Goal: Information Seeking & Learning: Find specific page/section

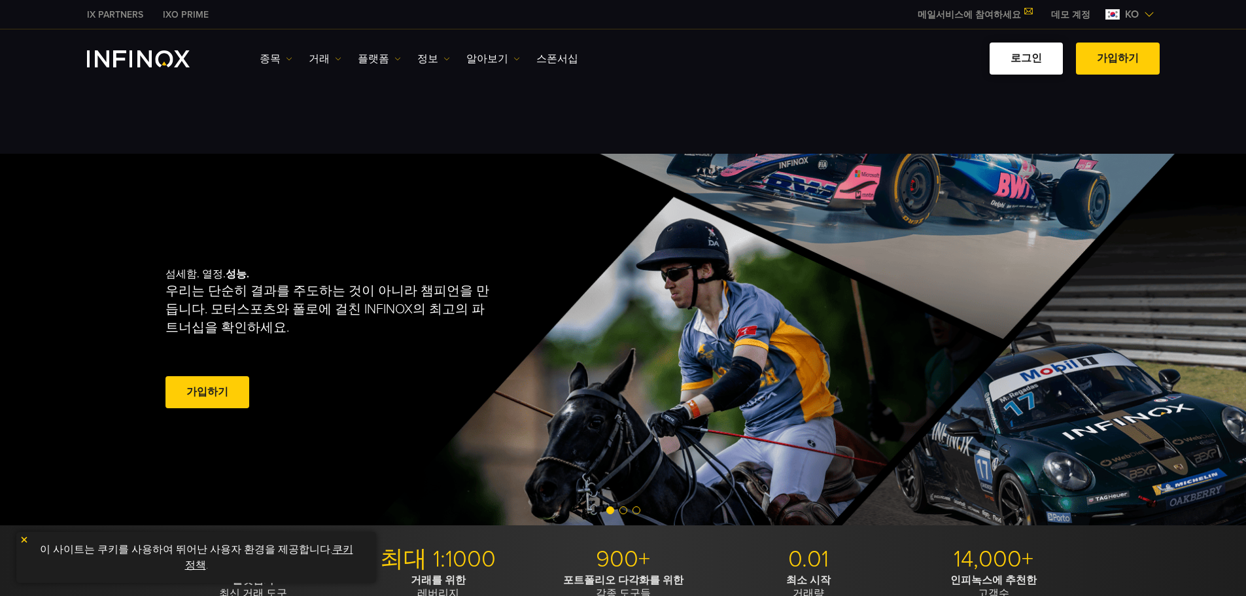
click at [378, 54] on link "로그인" at bounding box center [1026, 59] width 73 height 32
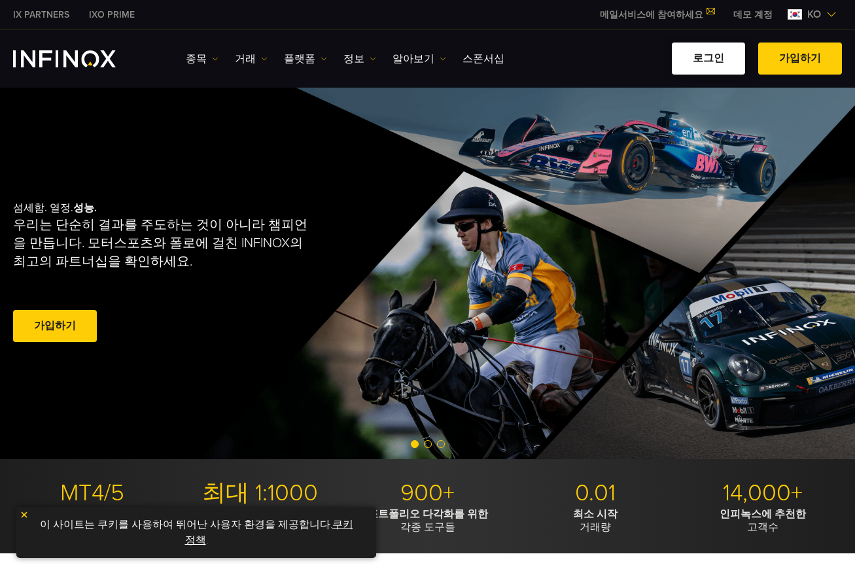
click at [662, 60] on link "로그인" at bounding box center [708, 59] width 73 height 32
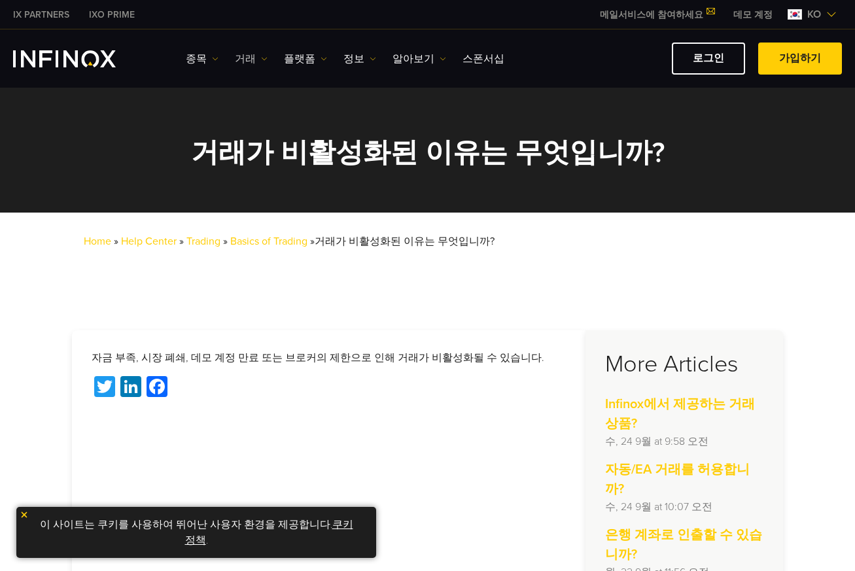
click at [246, 61] on link "거래" at bounding box center [251, 59] width 33 height 16
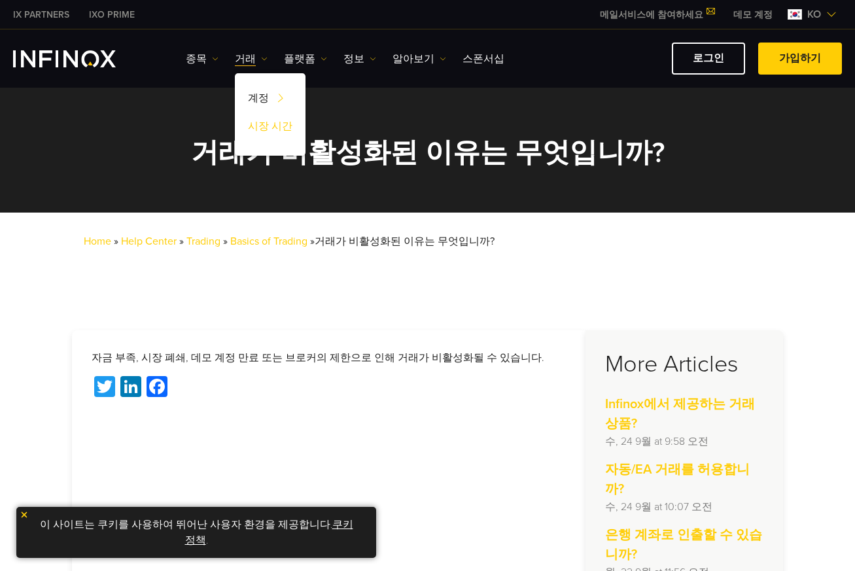
click at [254, 132] on link "시장 시간" at bounding box center [270, 128] width 71 height 28
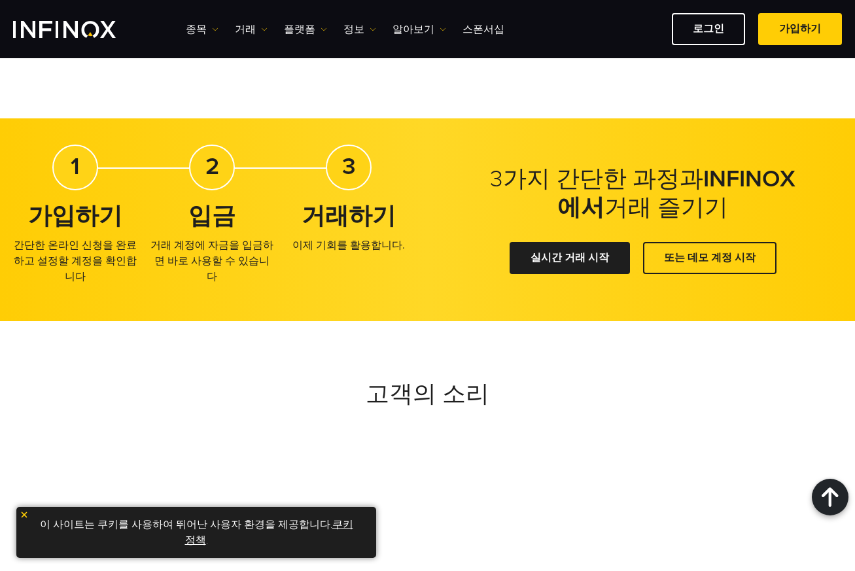
scroll to position [850, 0]
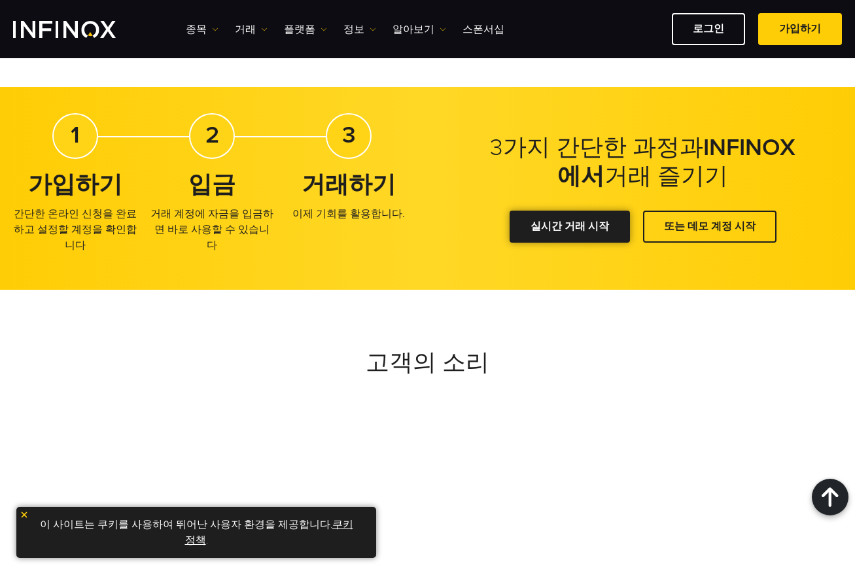
click at [570, 227] on div at bounding box center [570, 227] width 0 height 0
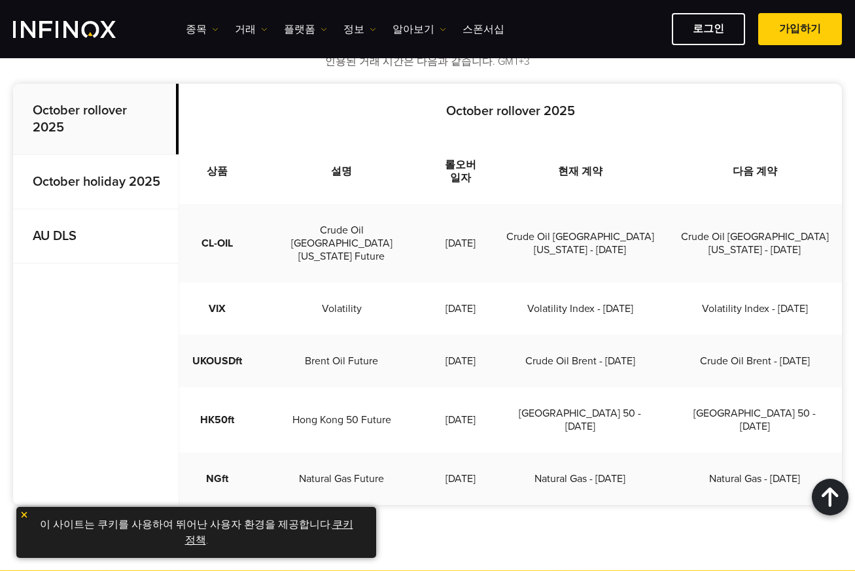
scroll to position [324, 0]
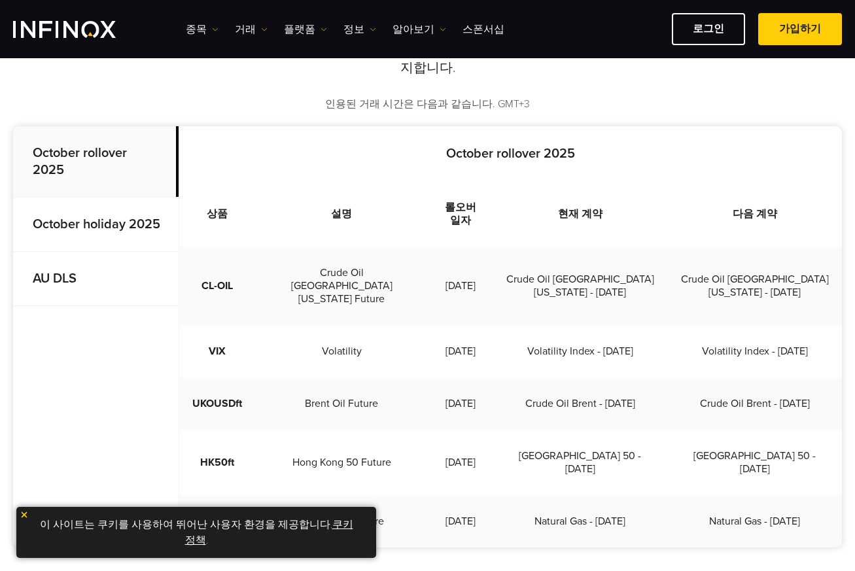
click at [98, 235] on p "October holiday 2025" at bounding box center [95, 225] width 165 height 54
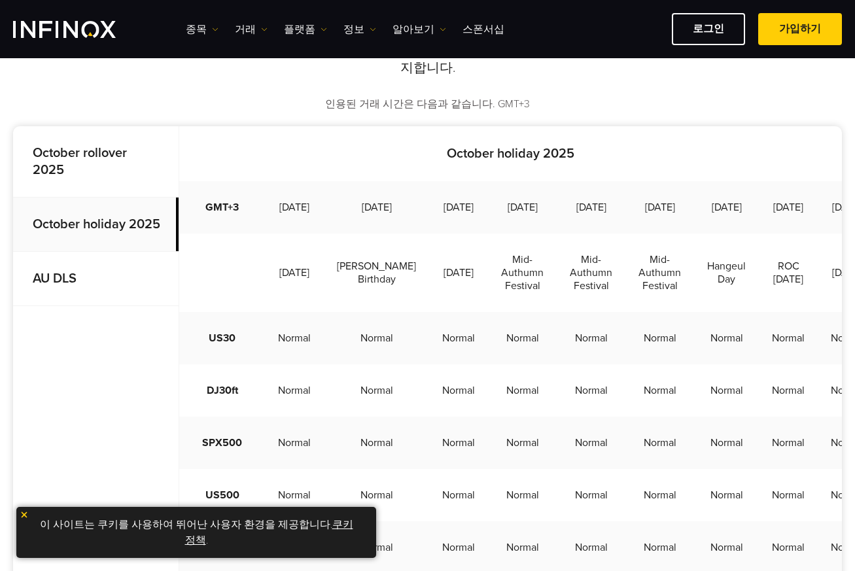
click at [84, 271] on p "AU DLS" at bounding box center [95, 279] width 165 height 54
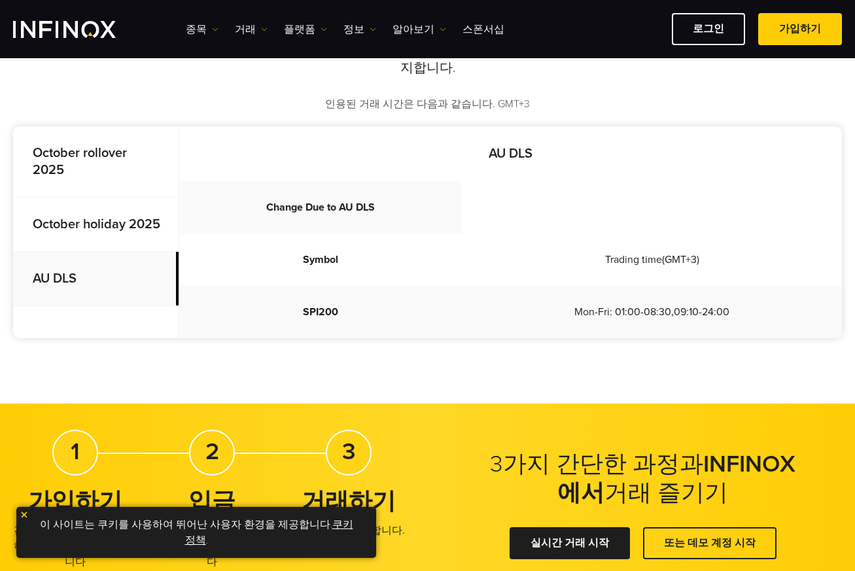
click at [88, 213] on p "October holiday 2025" at bounding box center [95, 225] width 165 height 54
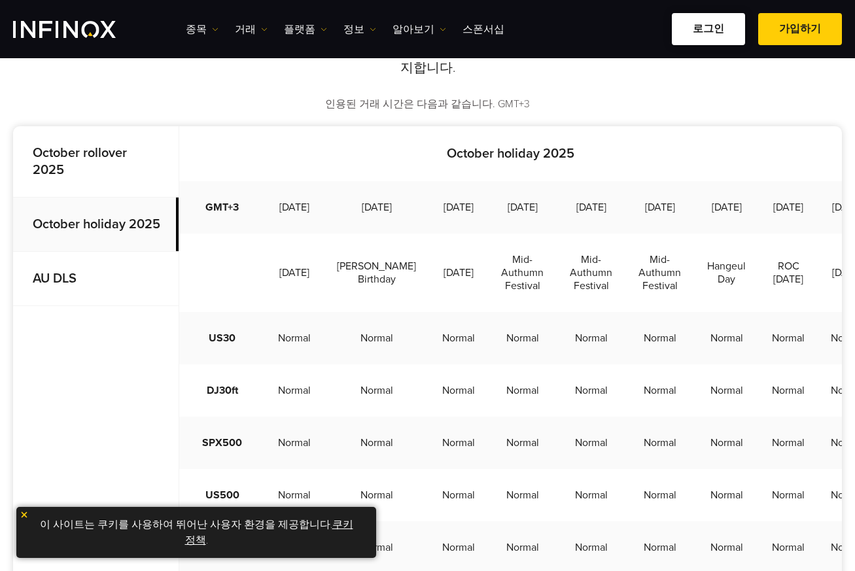
click at [720, 29] on link "로그인" at bounding box center [708, 29] width 73 height 32
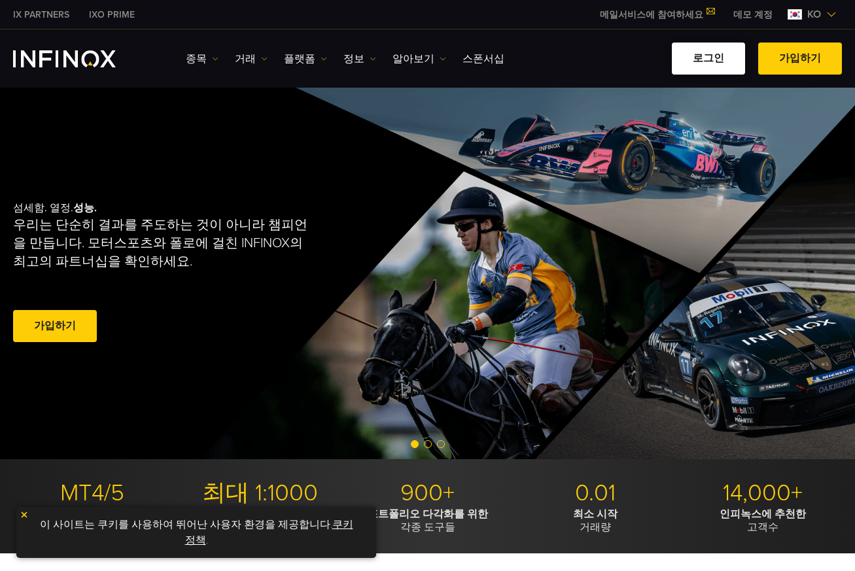
click at [699, 56] on link "로그인" at bounding box center [708, 59] width 73 height 32
